Goal: Task Accomplishment & Management: Manage account settings

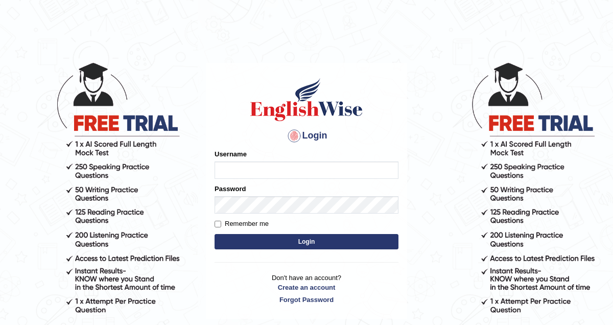
type input "pem2025"
click at [254, 246] on button "Login" at bounding box center [307, 241] width 184 height 15
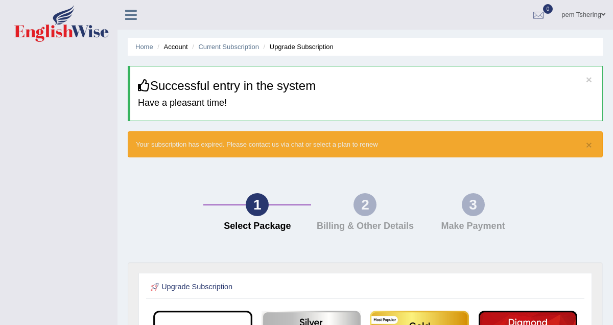
click at [132, 15] on icon at bounding box center [131, 14] width 12 height 13
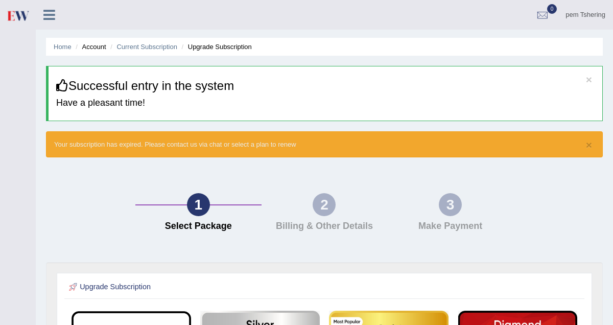
click at [43, 16] on icon at bounding box center [49, 14] width 12 height 13
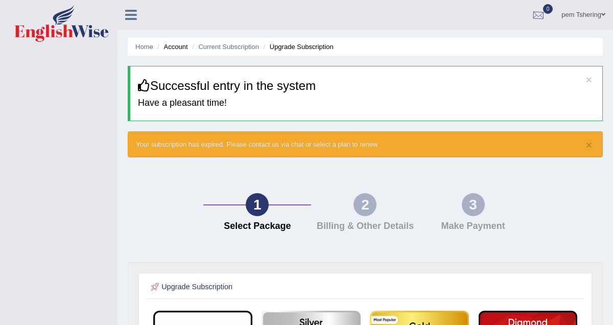
click at [541, 9] on div at bounding box center [538, 15] width 15 height 15
click at [600, 12] on link "pem Tshering" at bounding box center [583, 13] width 59 height 27
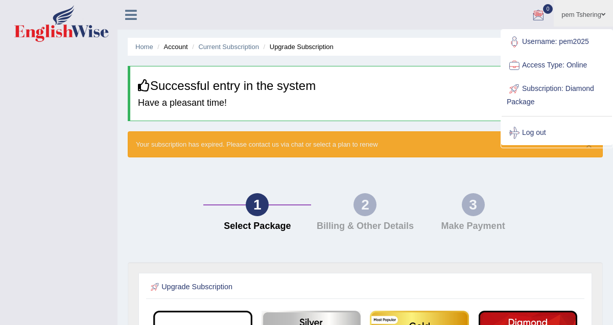
click at [387, 21] on ul "pem Tshering Toggle navigation Username: pem2025 Access Type: Online Subscripti…" at bounding box center [439, 14] width 347 height 29
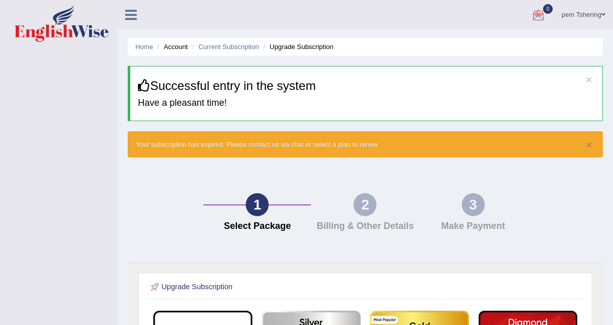
click at [129, 13] on icon at bounding box center [131, 14] width 12 height 13
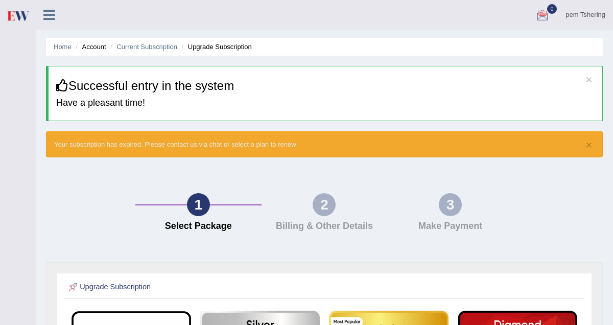
click at [52, 14] on icon at bounding box center [49, 14] width 12 height 13
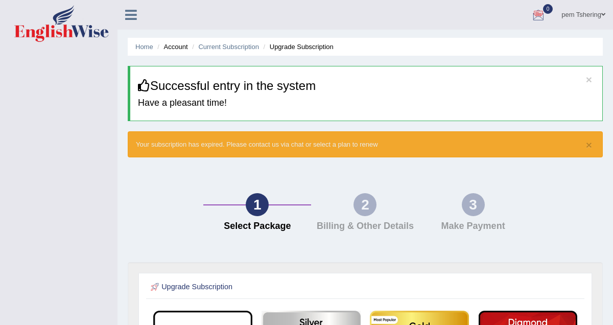
click at [133, 13] on icon at bounding box center [131, 14] width 12 height 13
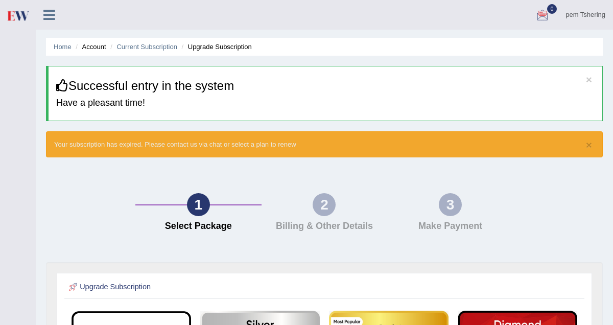
click at [49, 13] on icon at bounding box center [49, 14] width 12 height 13
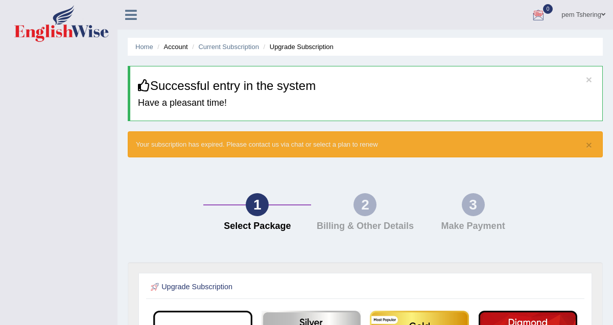
click at [131, 15] on icon at bounding box center [131, 14] width 12 height 13
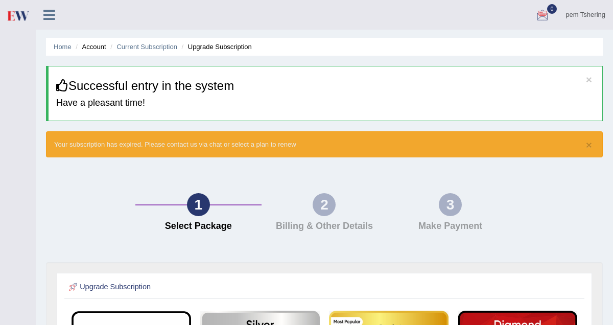
click at [47, 12] on icon at bounding box center [49, 14] width 12 height 13
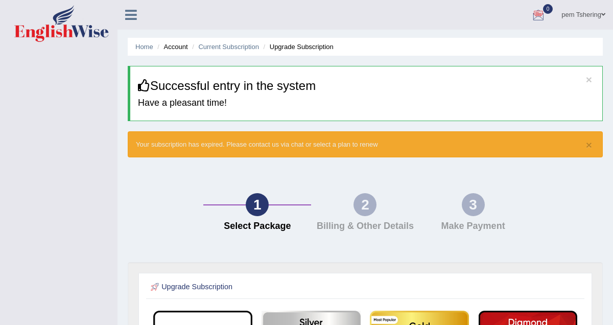
click at [591, 18] on link "pem Tshering" at bounding box center [583, 13] width 59 height 27
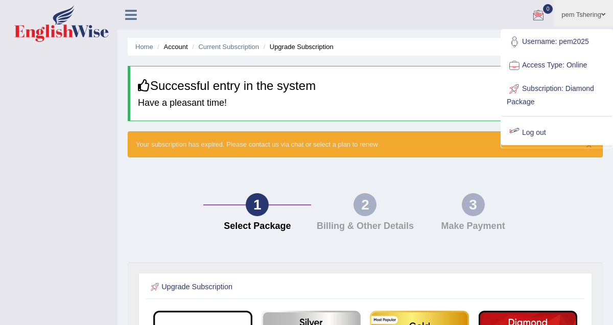
click at [538, 131] on link "Log out" at bounding box center [557, 133] width 110 height 24
